Goal: Check status

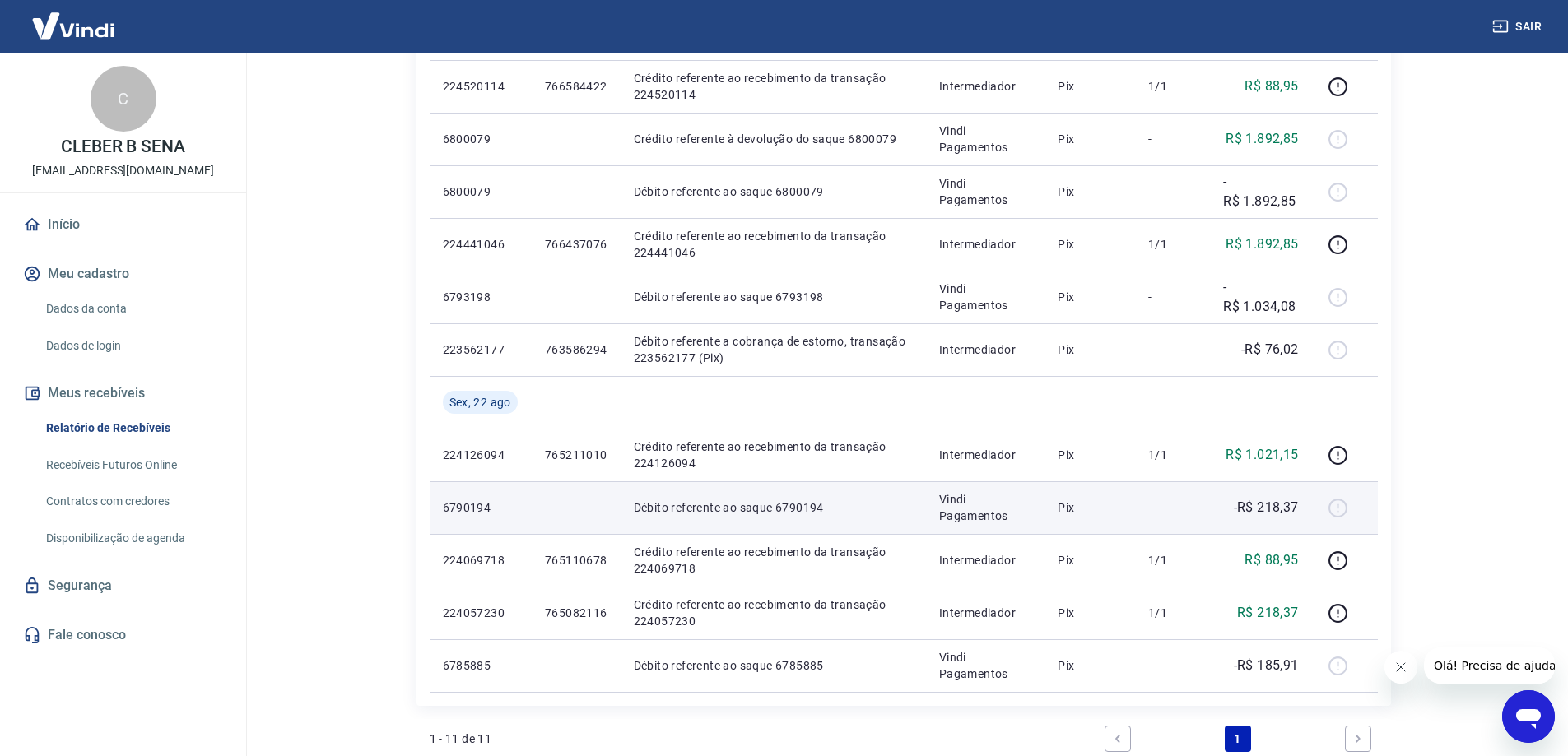
scroll to position [164, 0]
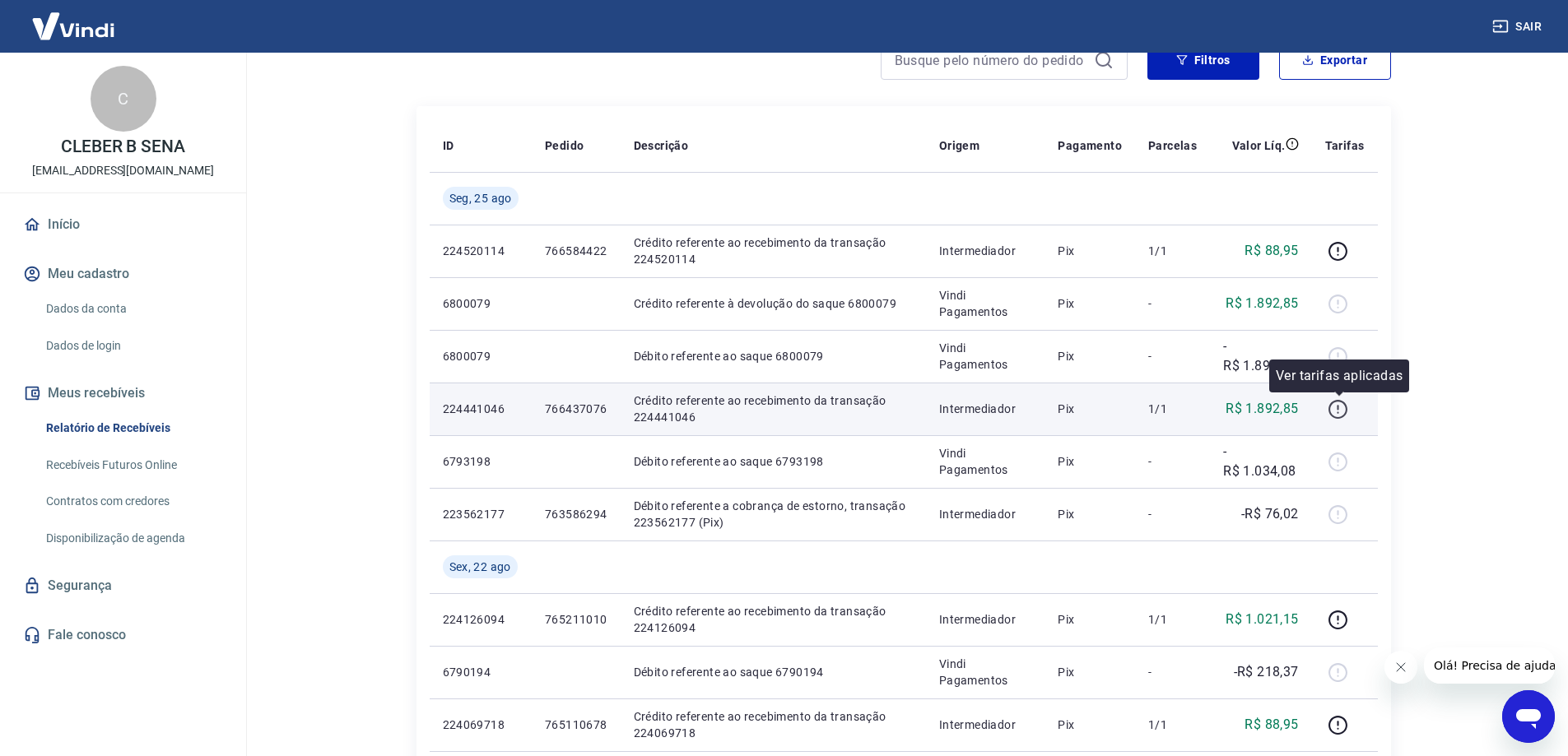
click at [1333, 400] on icon "button" at bounding box center [1337, 410] width 20 height 20
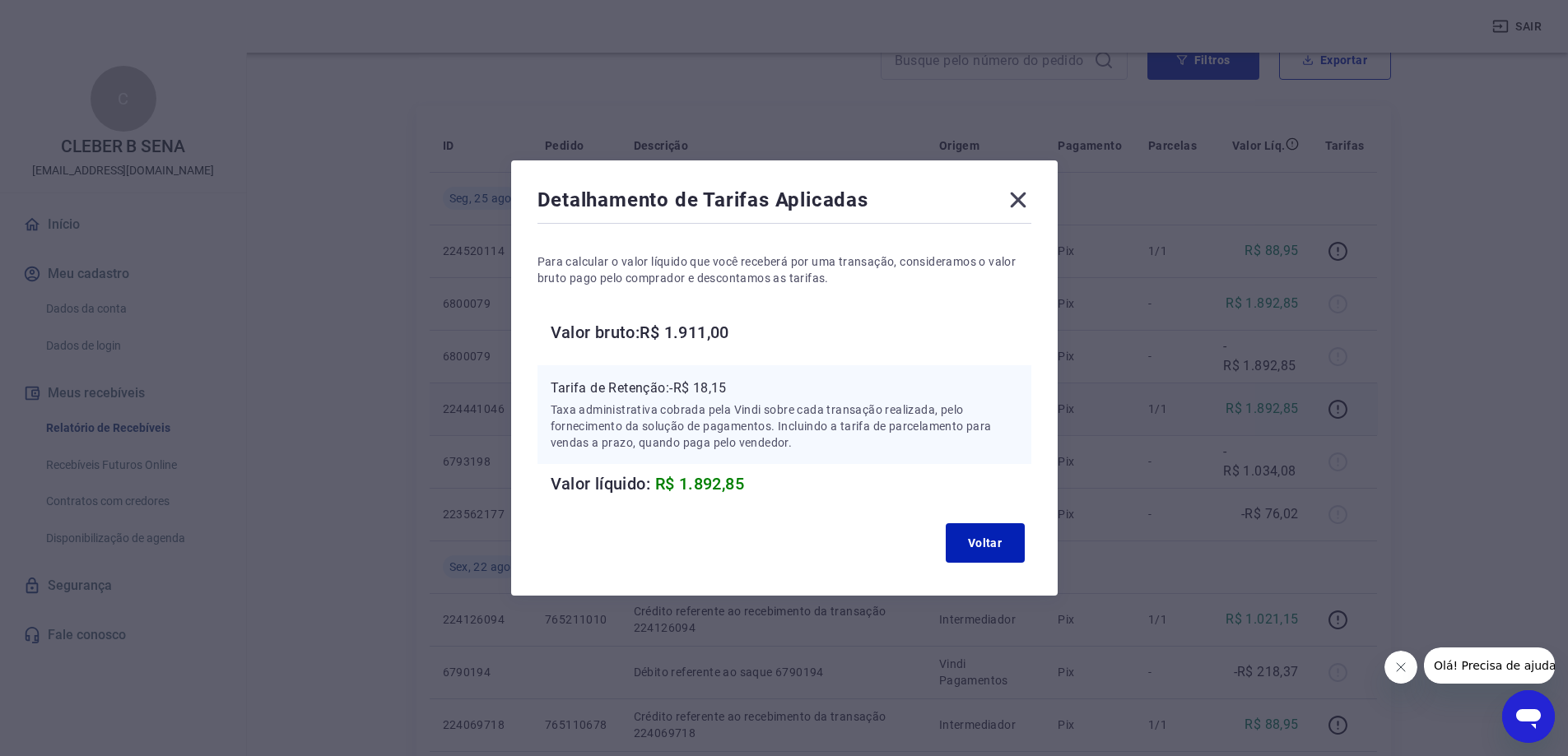
click at [1021, 210] on icon at bounding box center [1018, 199] width 27 height 27
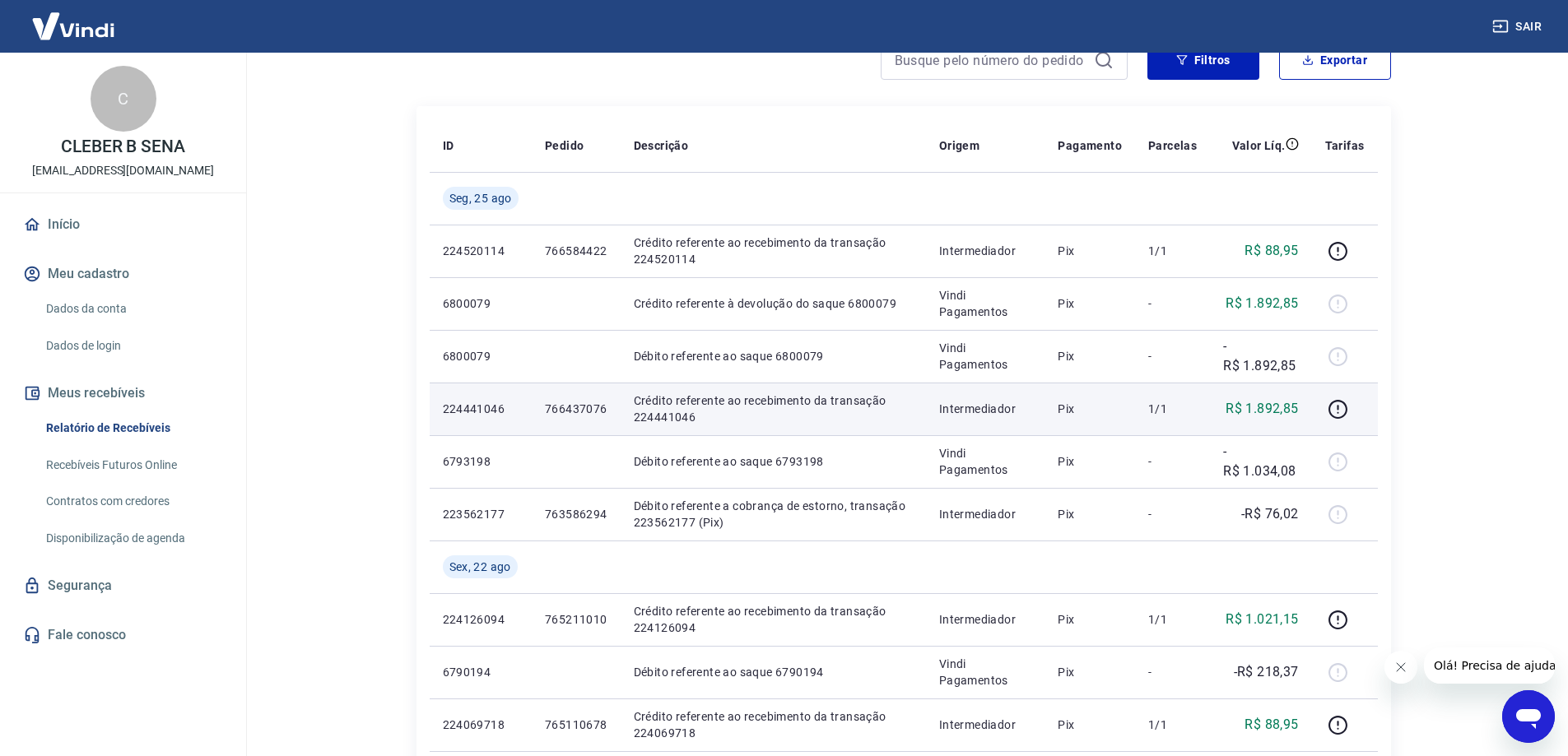
scroll to position [0, 0]
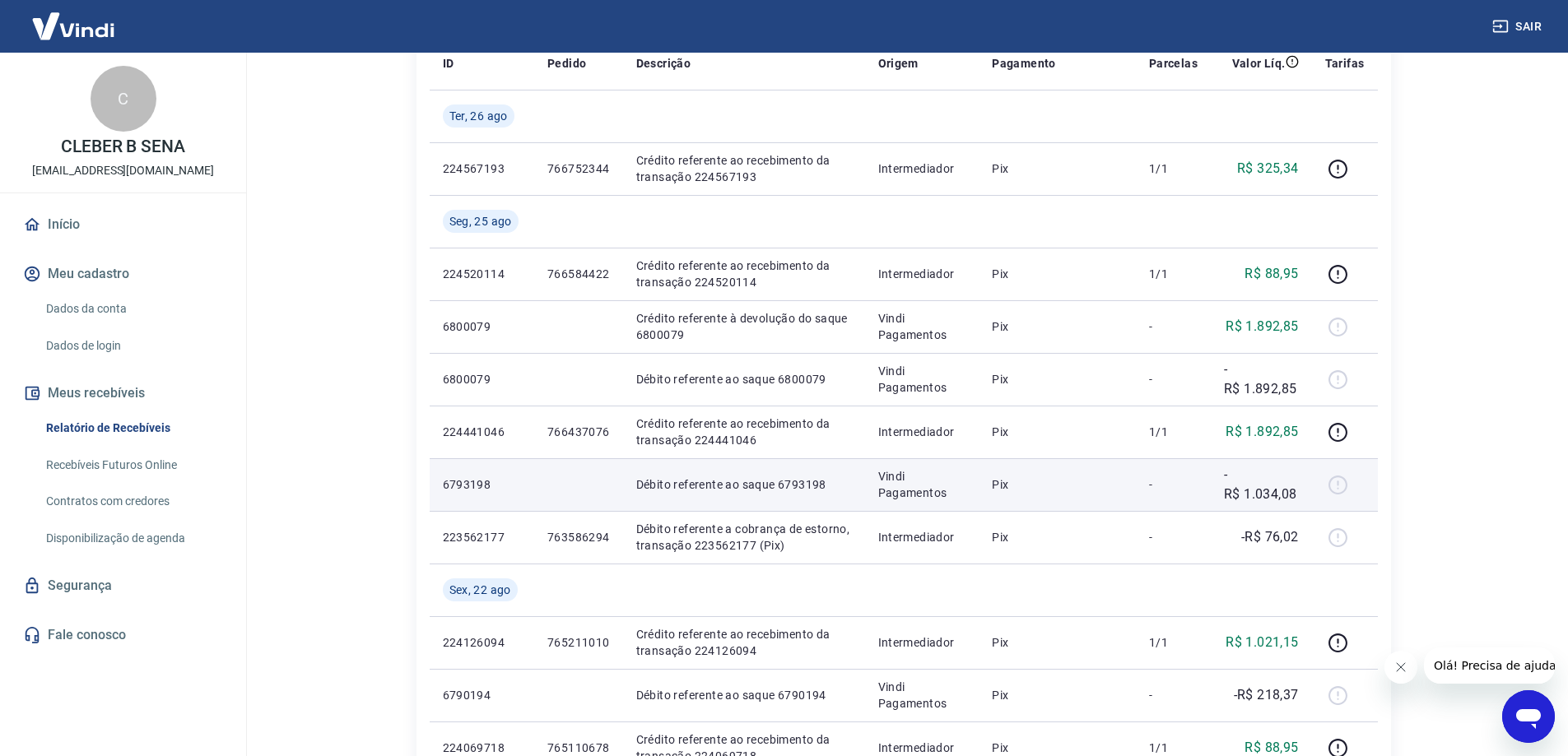
scroll to position [329, 0]
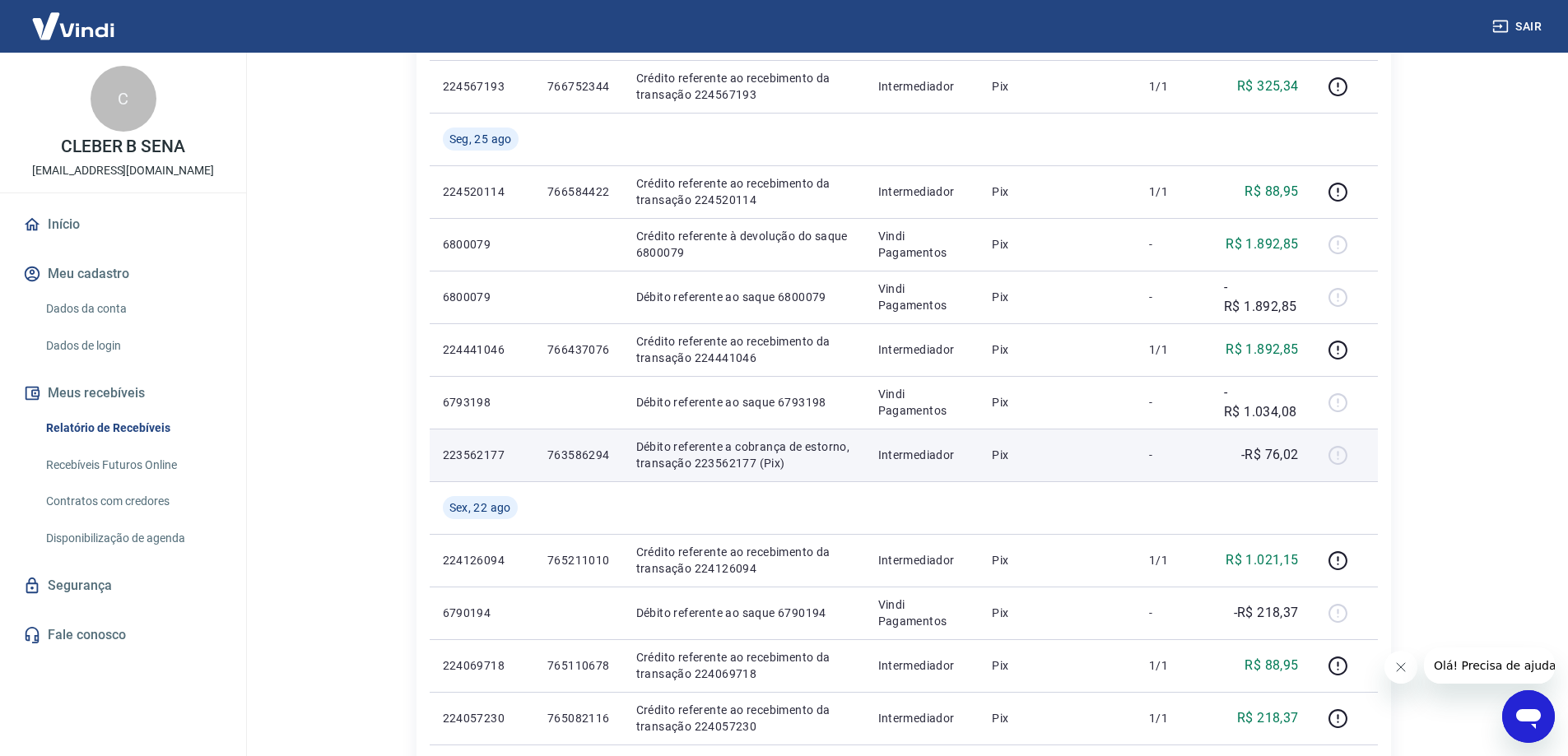
click at [1221, 455] on td "-R$ 76,02" at bounding box center [1261, 455] width 101 height 52
copy p "76,02"
drag, startPoint x: 1303, startPoint y: 457, endPoint x: 1264, endPoint y: 468, distance: 40.5
click at [1264, 468] on td "-R$ 76,02" at bounding box center [1261, 455] width 101 height 52
